Goal: Task Accomplishment & Management: Complete application form

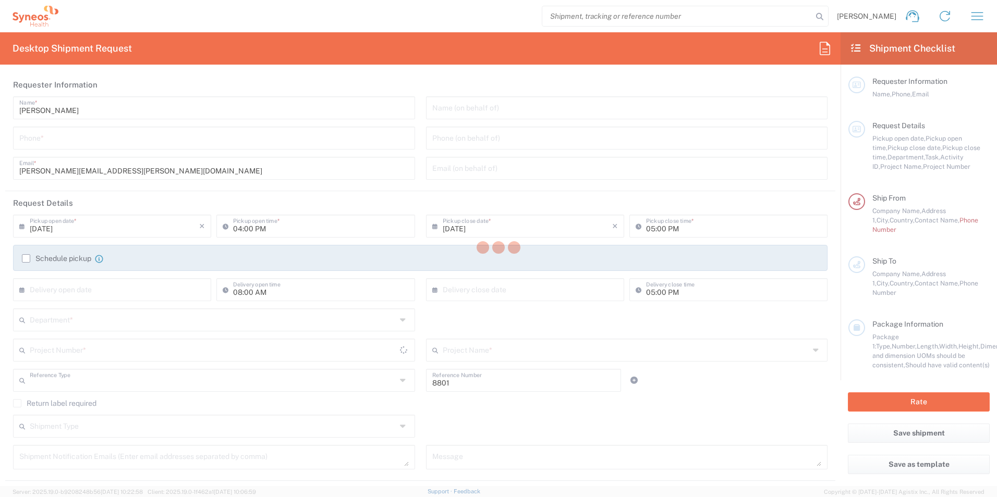
type input "Department"
type input "[GEOGRAPHIC_DATA]"
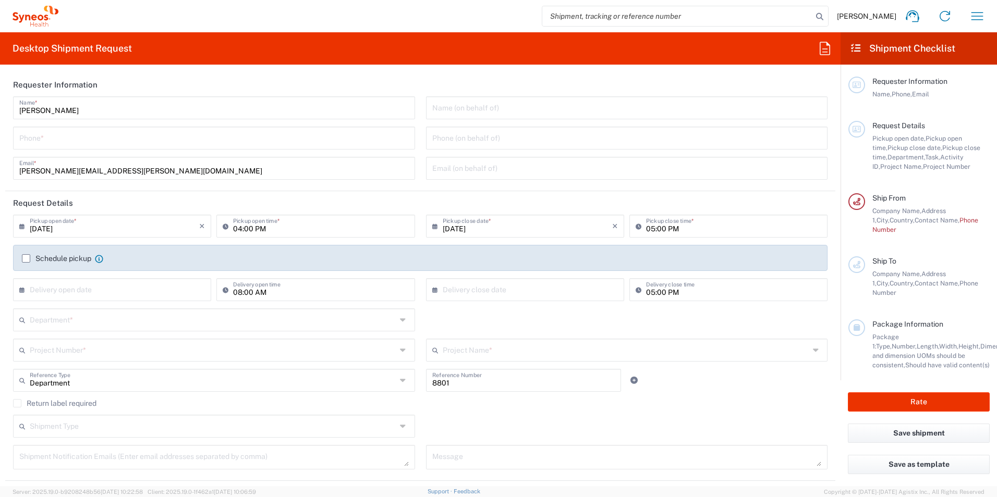
type input "Syneos Health UK Limited"
click at [168, 229] on input "[DATE]" at bounding box center [114, 225] width 169 height 18
click at [100, 321] on span "23" at bounding box center [99, 320] width 16 height 15
type input "[DATE]"
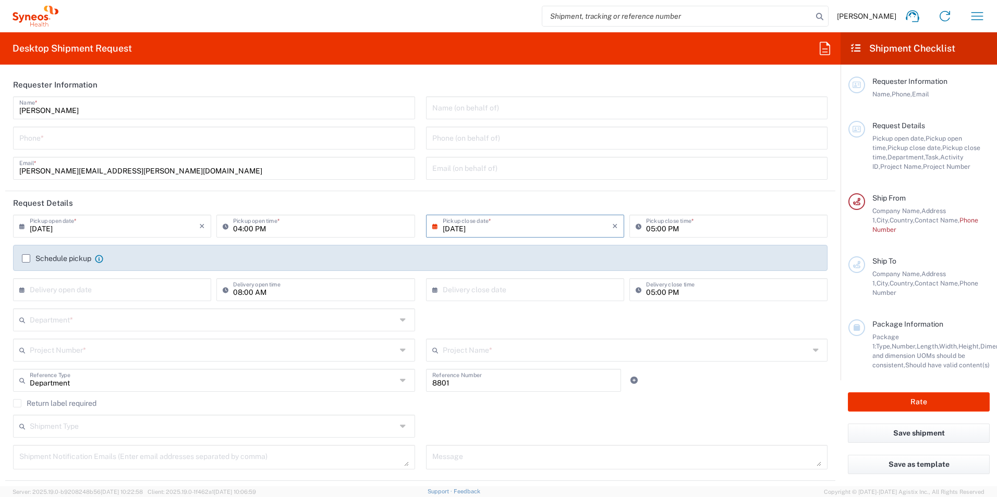
click at [159, 229] on input "[DATE]" at bounding box center [114, 225] width 169 height 18
click at [109, 222] on input "[DATE]" at bounding box center [114, 225] width 169 height 18
click at [97, 322] on span "23" at bounding box center [99, 320] width 16 height 15
click at [305, 183] on div "[PERSON_NAME] Name * Phone * [PERSON_NAME][EMAIL_ADDRESS][PERSON_NAME][DOMAIN_N…" at bounding box center [214, 141] width 413 height 91
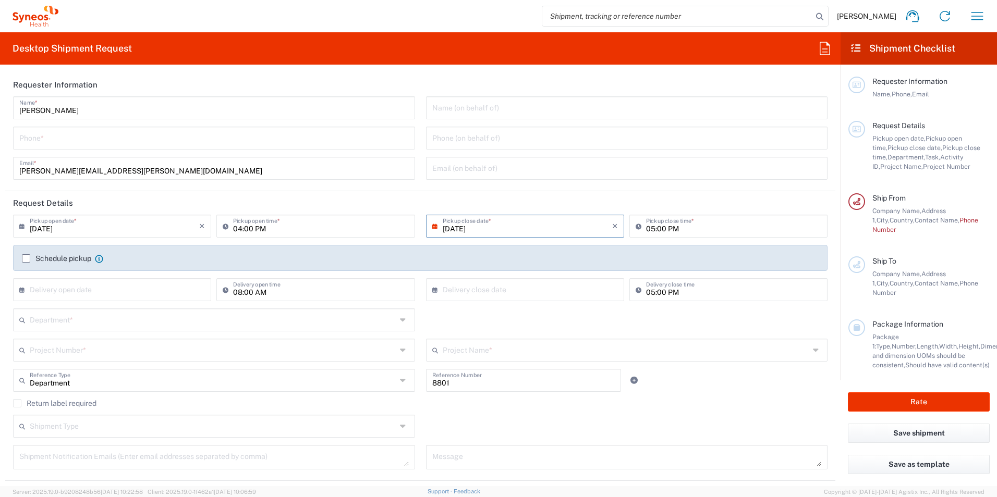
click at [385, 225] on input "04:00 PM" at bounding box center [320, 225] width 175 height 18
click at [76, 259] on label "Schedule pickup" at bounding box center [56, 258] width 69 height 8
click at [26, 259] on input "Schedule pickup" at bounding box center [26, 259] width 0 height 0
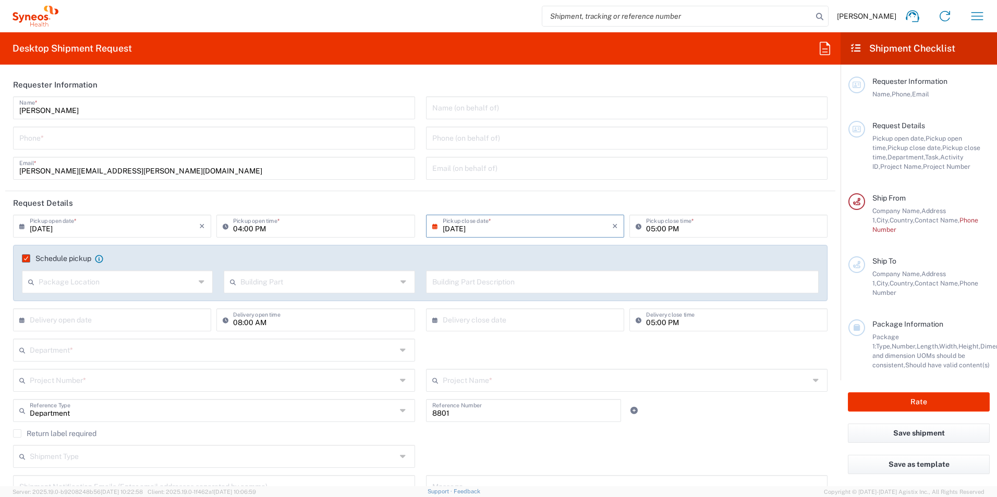
click at [199, 284] on icon at bounding box center [203, 282] width 8 height 17
drag, startPoint x: 187, startPoint y: 260, endPoint x: 0, endPoint y: 254, distance: 187.2
click at [187, 259] on agx-checkbox-control "Schedule pickup When scheduling a pickup please be sure to meet the following c…" at bounding box center [420, 258] width 796 height 9
click at [21, 258] on div "Schedule pickup When scheduling a pickup please be sure to meet the following c…" at bounding box center [420, 262] width 807 height 17
click at [24, 261] on label "Schedule pickup" at bounding box center [56, 258] width 69 height 8
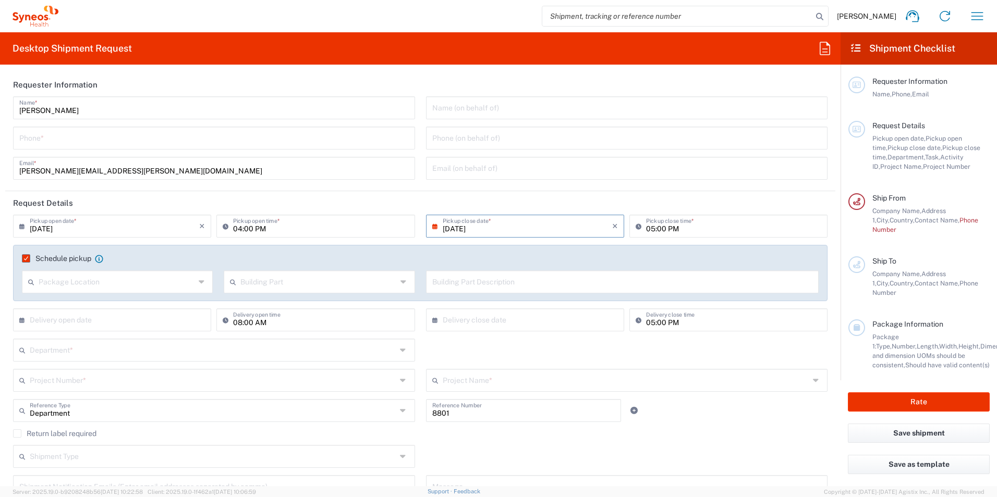
click at [23, 259] on input "Schedule pickup" at bounding box center [23, 259] width 0 height 0
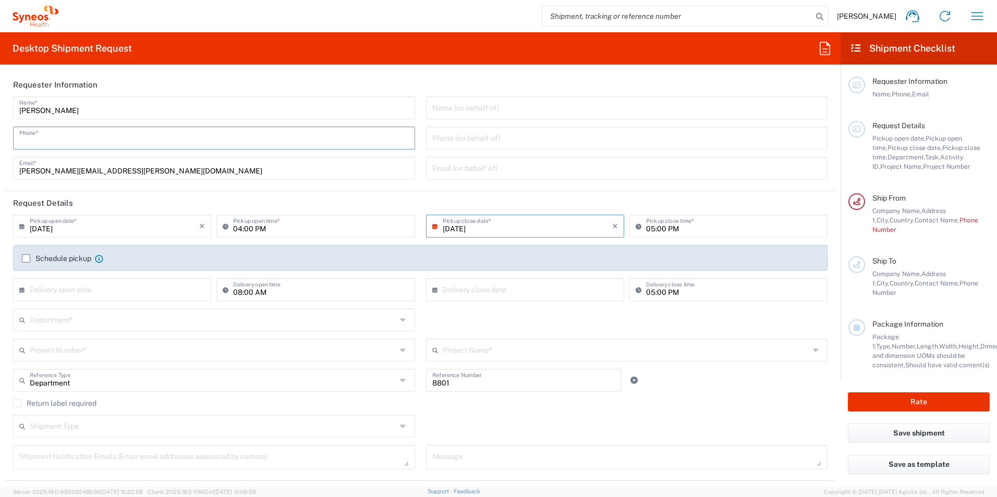
click at [66, 144] on input "tel" at bounding box center [213, 137] width 389 height 18
type input "07906916528"
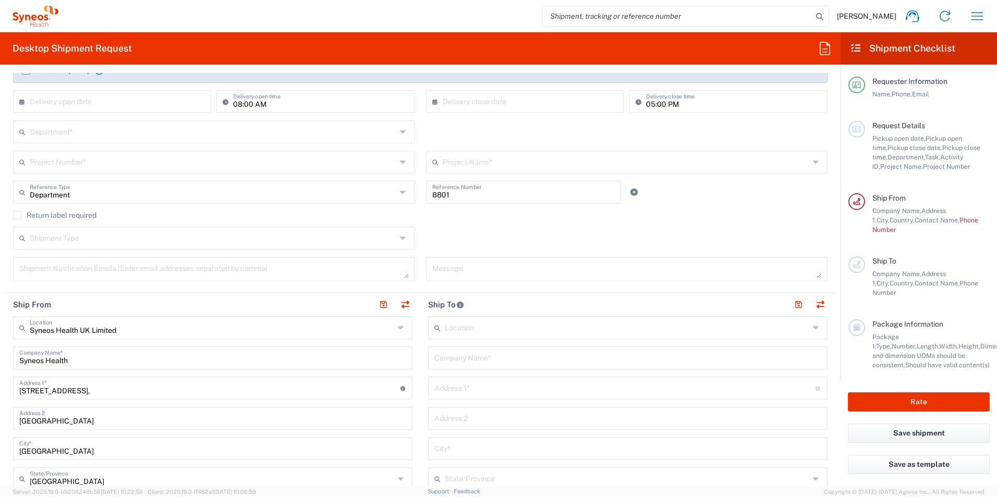
scroll to position [208, 0]
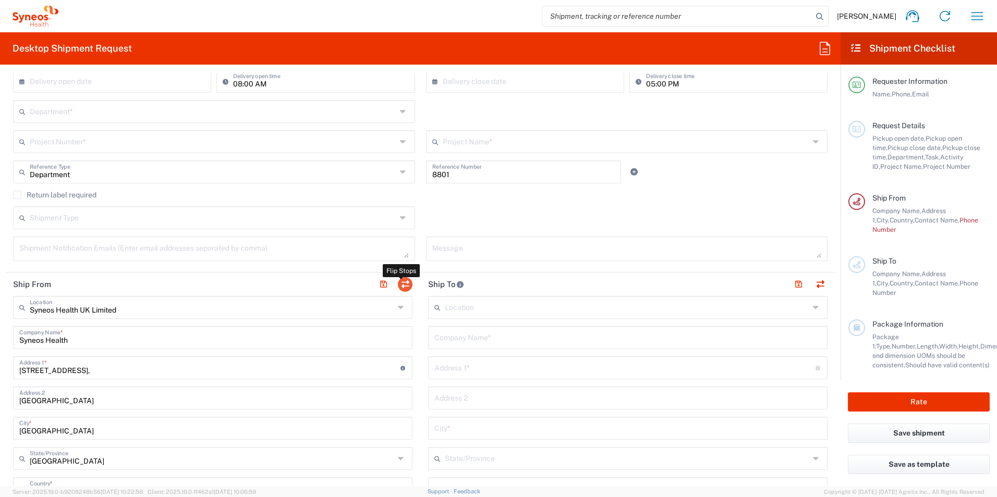
click at [398, 282] on button "button" at bounding box center [405, 284] width 15 height 15
click at [398, 283] on button "button" at bounding box center [405, 284] width 15 height 15
click at [412, 283] on header "Ship From Flip Stops" at bounding box center [212, 284] width 415 height 23
type input "Syneos Health"
type input "[STREET_ADDRESS],"
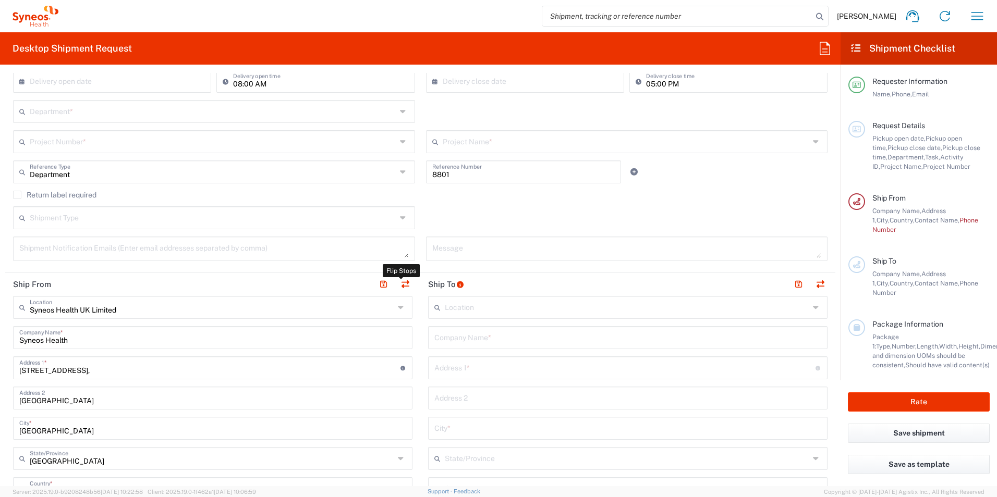
type input "[GEOGRAPHIC_DATA]"
type input "GU14 7BF"
type input "[PERSON_NAME]"
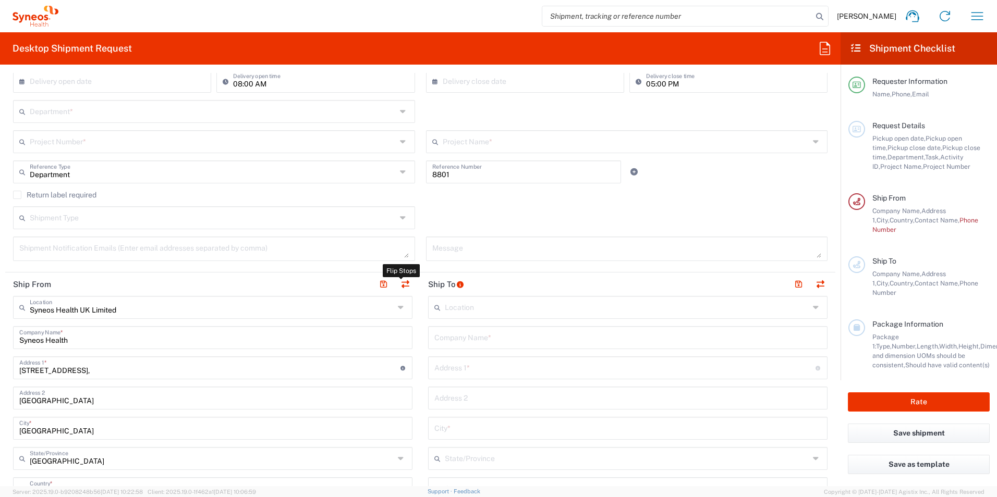
type input "[PERSON_NAME][EMAIL_ADDRESS][PERSON_NAME][DOMAIN_NAME]"
type input "TIN"
type input "9865518276"
type input "EORI"
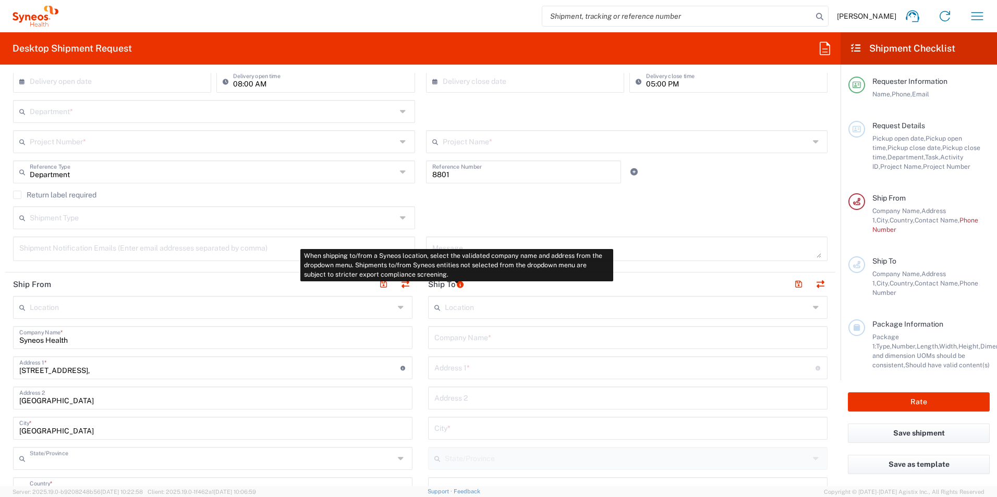
type input "[GEOGRAPHIC_DATA]"
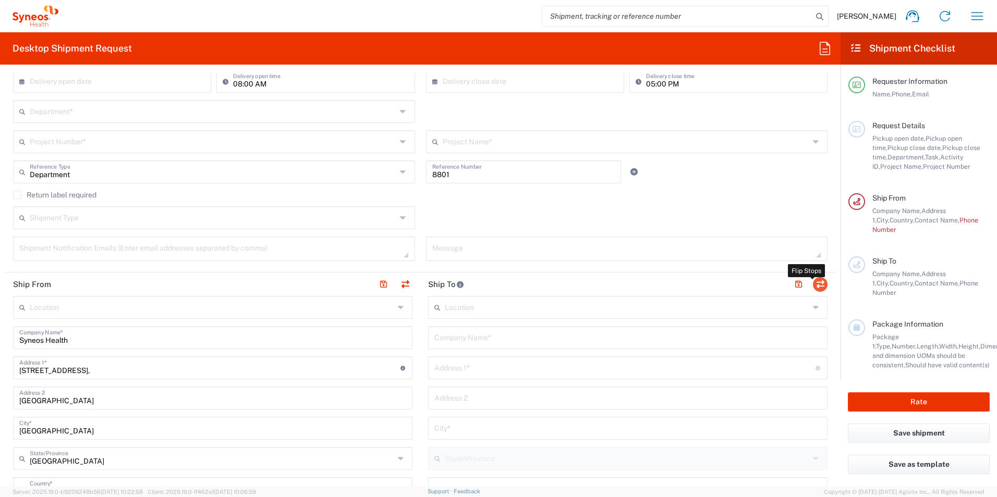
click at [818, 288] on button "button" at bounding box center [820, 284] width 15 height 15
type input "Syneos Health"
type input "[STREET_ADDRESS],"
type input "[GEOGRAPHIC_DATA]"
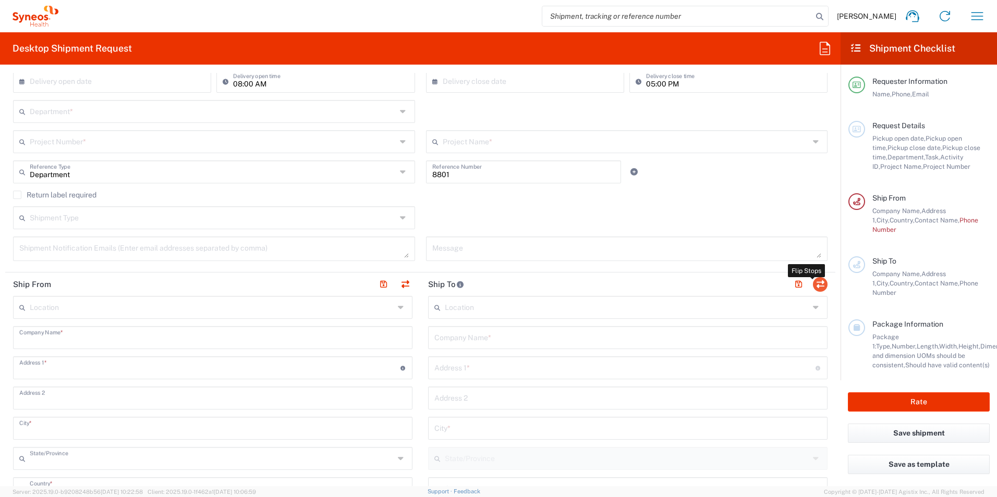
type input "[GEOGRAPHIC_DATA]"
type input "GU14 7BF"
type input "[PERSON_NAME]"
type input "[PERSON_NAME][EMAIL_ADDRESS][PERSON_NAME][DOMAIN_NAME]"
type input "EORI"
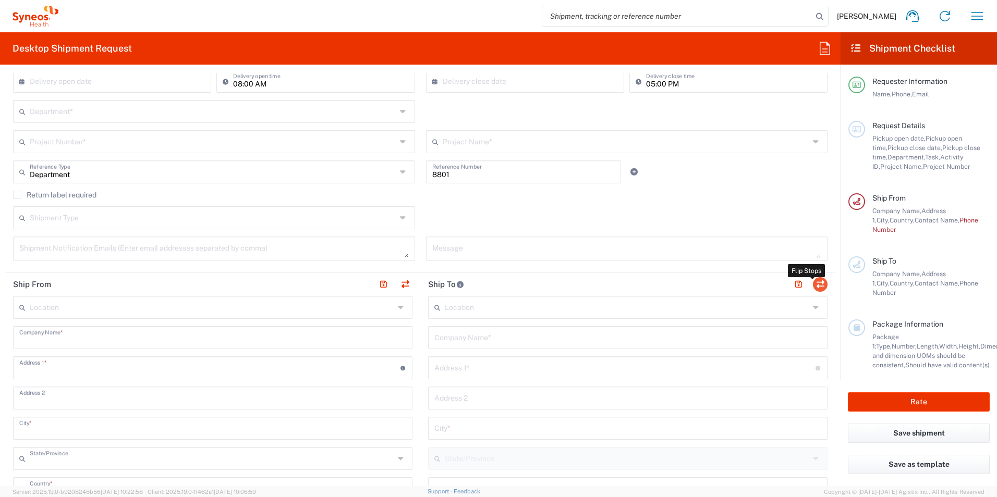
type input "TIN"
type input "9865518276"
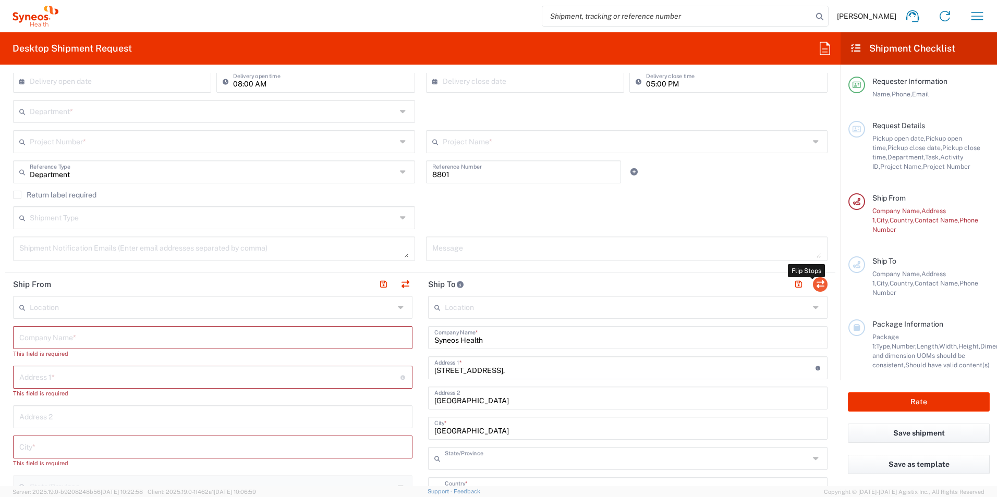
type input "[GEOGRAPHIC_DATA]"
click at [218, 343] on input "text" at bounding box center [212, 337] width 387 height 18
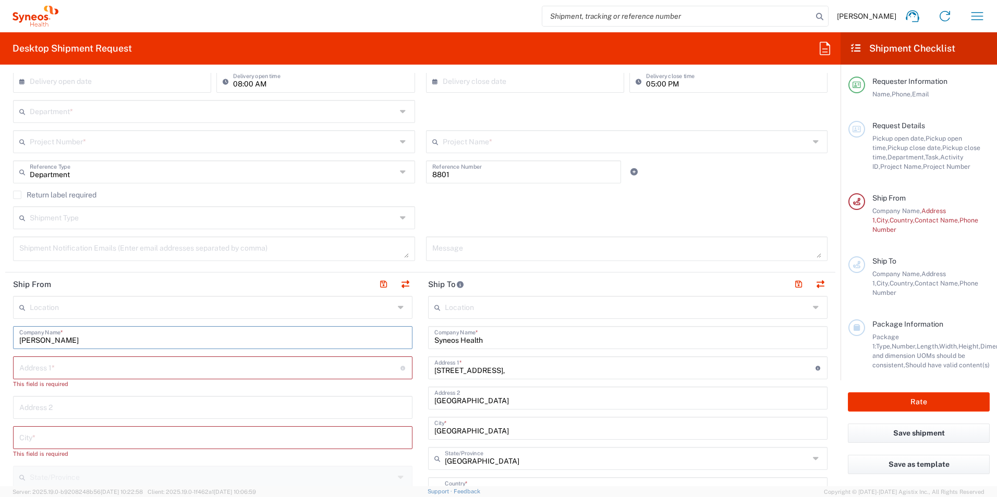
type input "[PERSON_NAME]"
click at [279, 367] on input "text" at bounding box center [209, 367] width 381 height 18
type input "[STREET_ADDRESS]"
type input "[EMAIL_ADDRESS][DOMAIN_NAME]"
type input "[GEOGRAPHIC_DATA]"
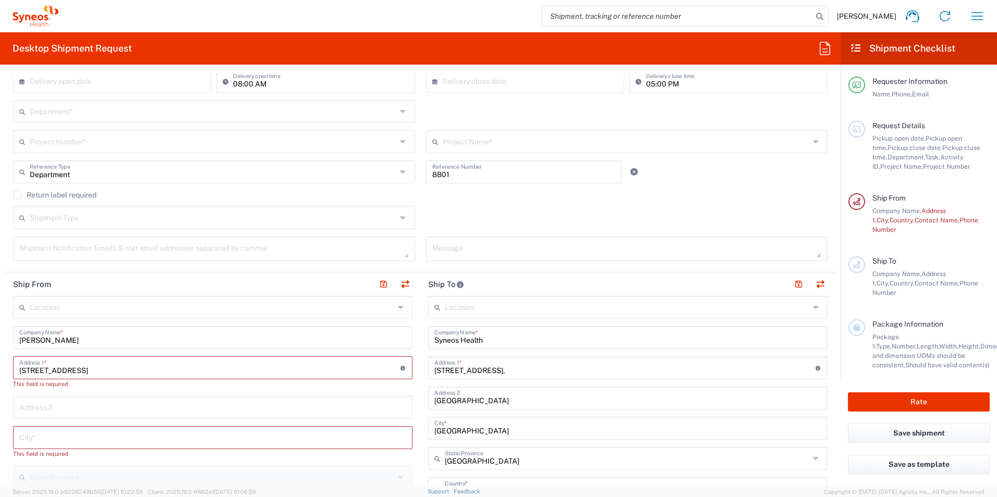
type input "07906916528"
click at [109, 429] on input "text" at bounding box center [212, 428] width 387 height 18
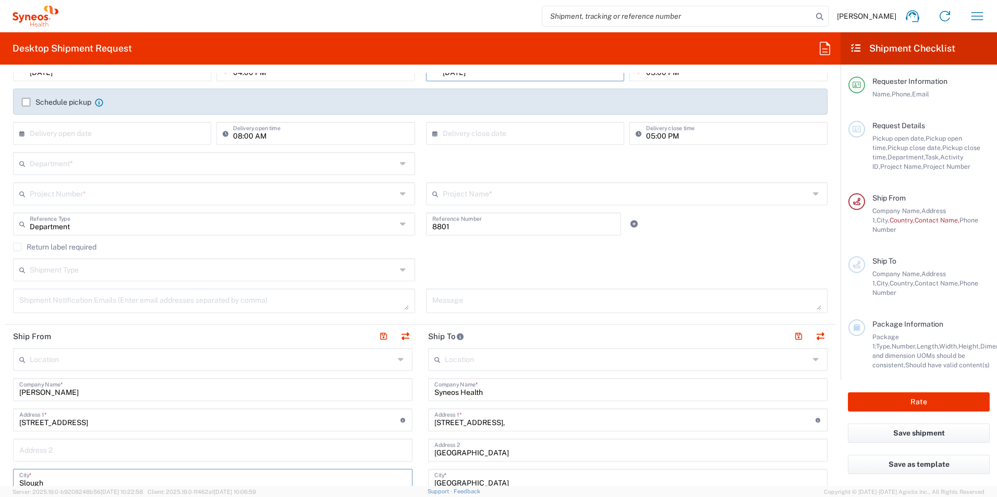
type input "Slough"
click at [90, 422] on input "[STREET_ADDRESS]" at bounding box center [209, 419] width 381 height 18
type input "1 Avebury,"
click at [320, 346] on header "Ship From" at bounding box center [212, 336] width 415 height 23
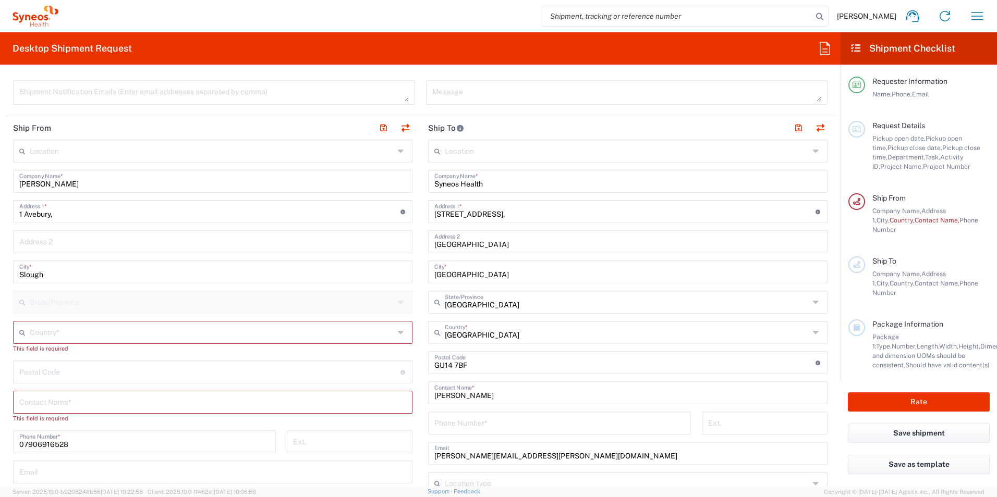
click at [320, 346] on div "This field is required" at bounding box center [212, 348] width 399 height 9
click at [322, 341] on div "Country *" at bounding box center [212, 332] width 399 height 23
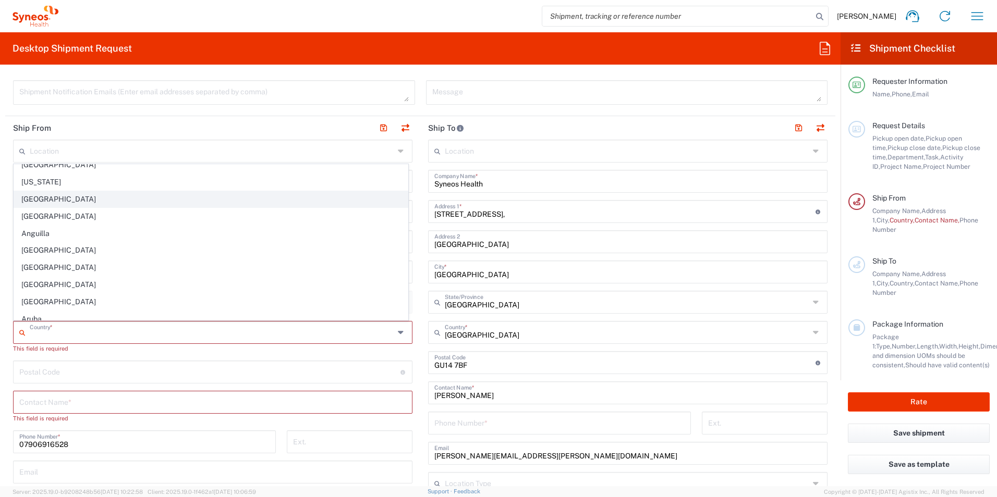
scroll to position [104, 0]
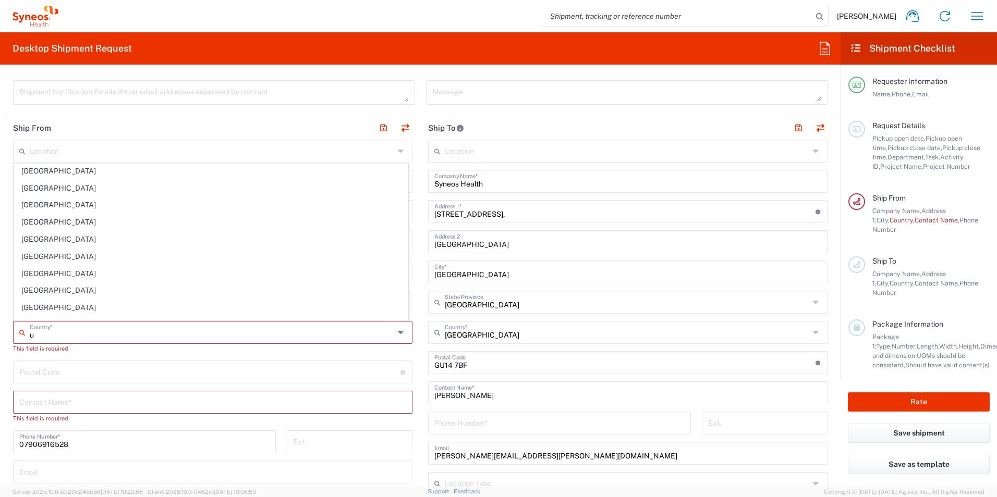
type input "[GEOGRAPHIC_DATA]"
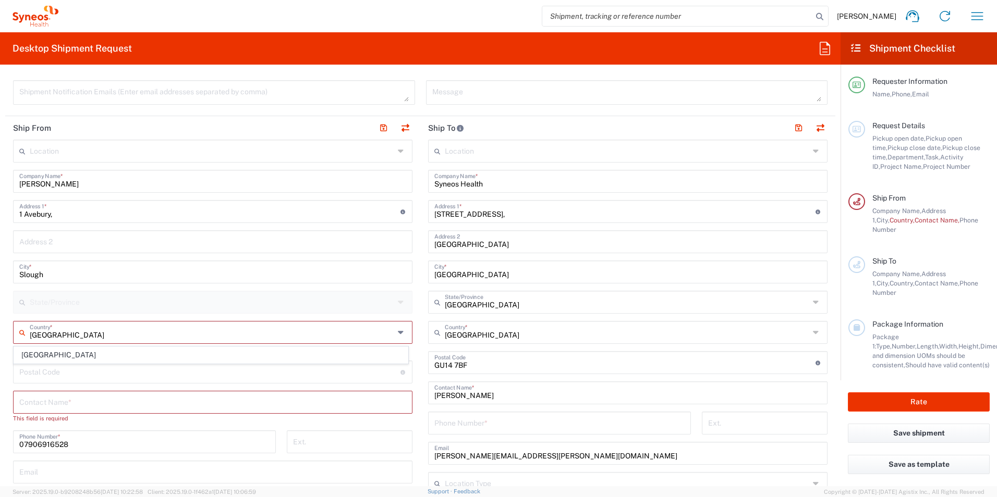
scroll to position [0, 0]
click at [168, 376] on input "undefined" at bounding box center [209, 371] width 381 height 18
type input "SL1 5SZ"
type input "[GEOGRAPHIC_DATA]"
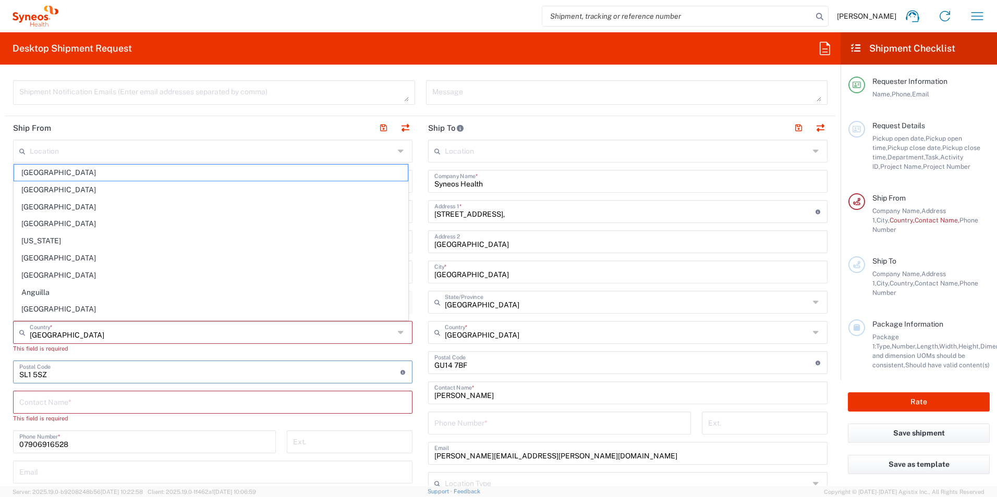
click at [178, 406] on input "text" at bounding box center [212, 401] width 387 height 18
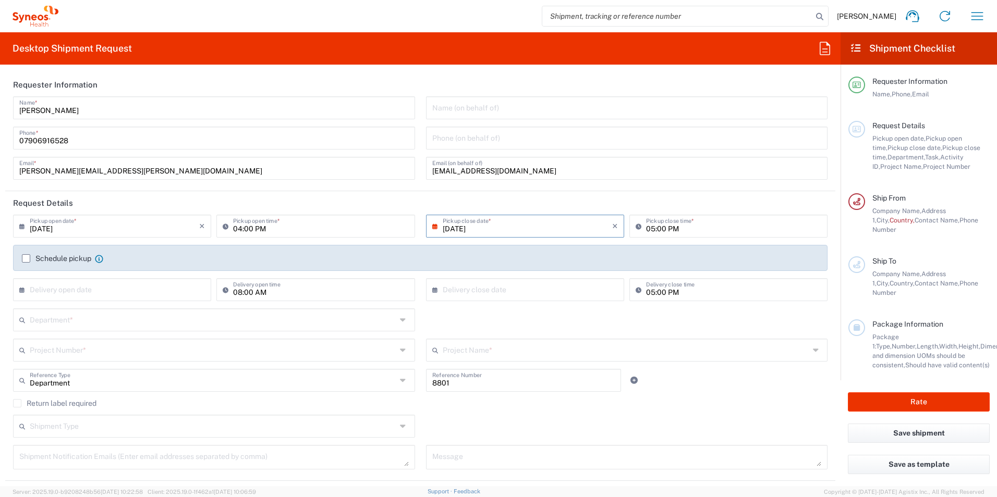
type input "[PERSON_NAME]"
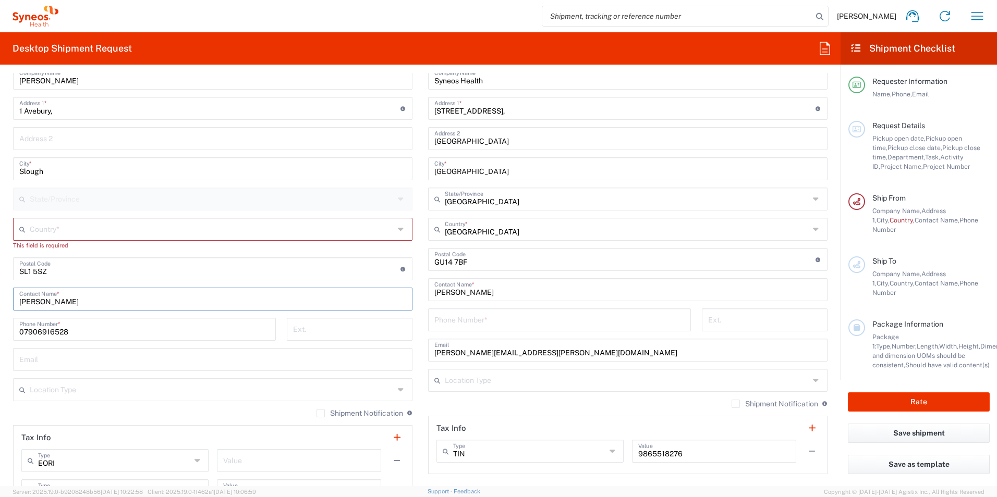
scroll to position [469, 0]
click at [490, 291] on input "[PERSON_NAME]" at bounding box center [627, 288] width 387 height 18
drag, startPoint x: 493, startPoint y: 292, endPoint x: 432, endPoint y: 299, distance: 61.8
click at [432, 299] on div "[PERSON_NAME] Contact Name *" at bounding box center [627, 288] width 399 height 23
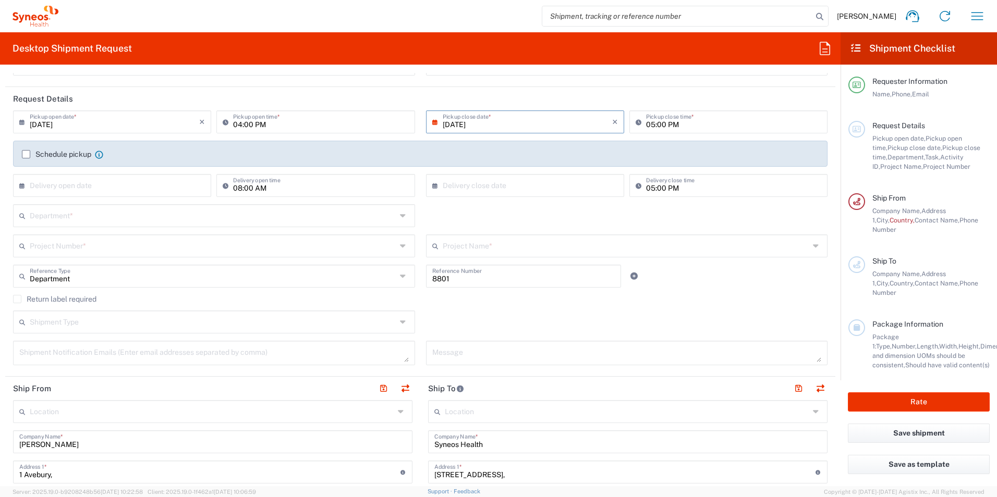
scroll to position [0, 0]
